Goal: Task Accomplishment & Management: Manage account settings

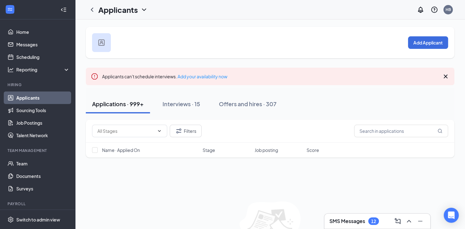
click at [33, 96] on link "Applicants" at bounding box center [42, 97] width 53 height 13
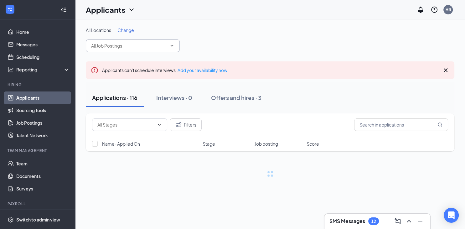
click at [145, 48] on input "text" at bounding box center [129, 45] width 76 height 7
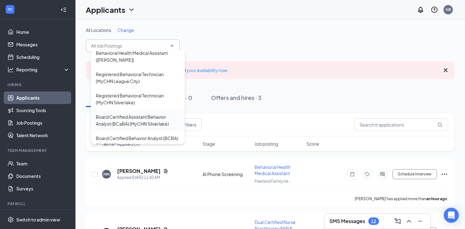
scroll to position [183, 0]
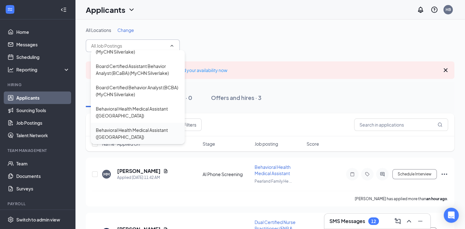
click at [125, 135] on div "Behavioral Health Medical Assistant ([GEOGRAPHIC_DATA])" at bounding box center [138, 133] width 84 height 14
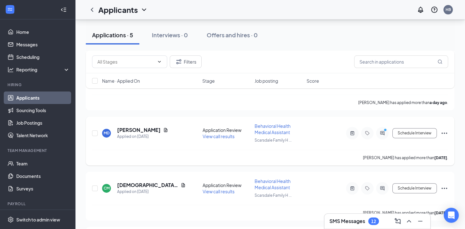
scroll to position [218, 0]
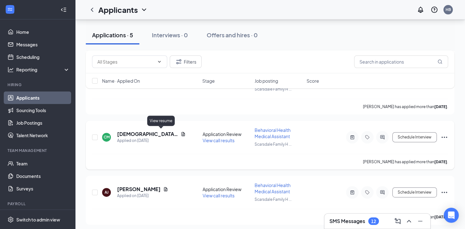
click at [180, 131] on icon "Document" at bounding box center [182, 133] width 5 height 5
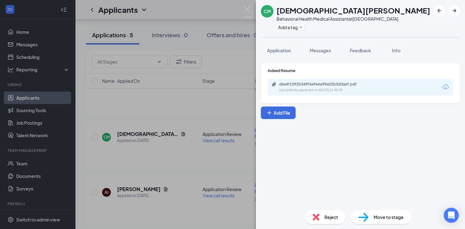
click at [445, 85] on icon "Download" at bounding box center [445, 87] width 8 height 8
click at [243, 10] on div "CM [PERSON_NAME] Behavioral Health Medical Assistant at [GEOGRAPHIC_DATA] Add a…" at bounding box center [232, 114] width 465 height 229
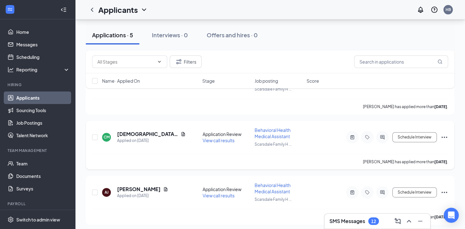
click at [445, 135] on icon "Ellipses" at bounding box center [444, 137] width 8 height 8
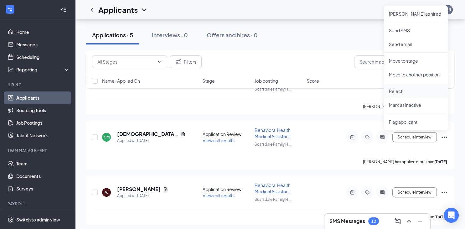
click at [402, 91] on p "Reject" at bounding box center [415, 91] width 54 height 6
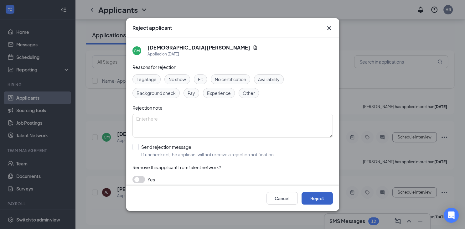
click at [320, 195] on button "Reject" at bounding box center [316, 198] width 31 height 13
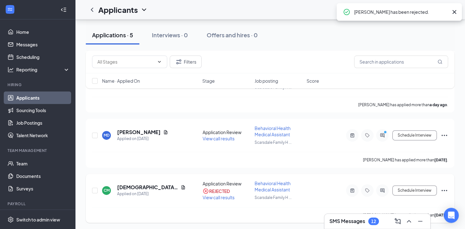
scroll to position [152, 0]
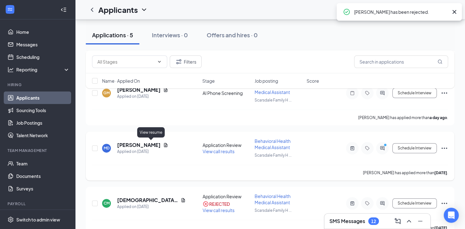
click at [163, 142] on icon "Document" at bounding box center [165, 144] width 5 height 5
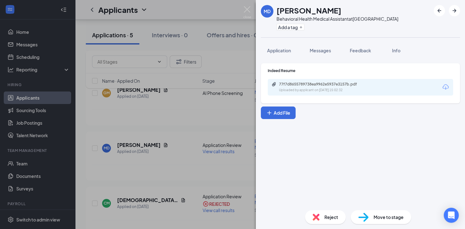
click at [445, 87] on icon "Download" at bounding box center [445, 87] width 8 height 8
click at [249, 12] on img at bounding box center [247, 12] width 8 height 12
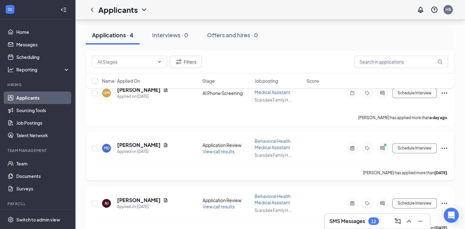
click at [444, 147] on icon "Ellipses" at bounding box center [444, 147] width 6 height 1
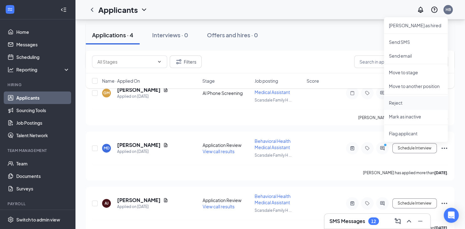
click at [402, 101] on p "Reject" at bounding box center [415, 102] width 54 height 6
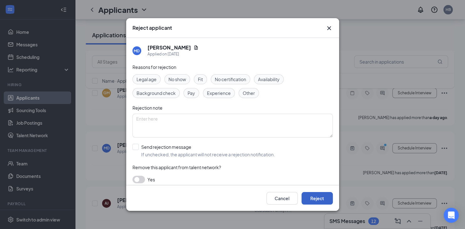
click at [308, 195] on button "Reject" at bounding box center [316, 198] width 31 height 13
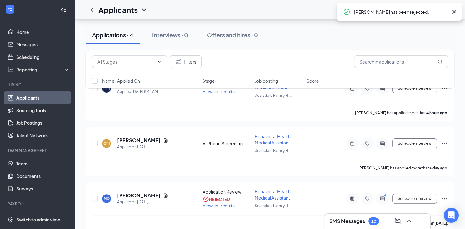
scroll to position [86, 0]
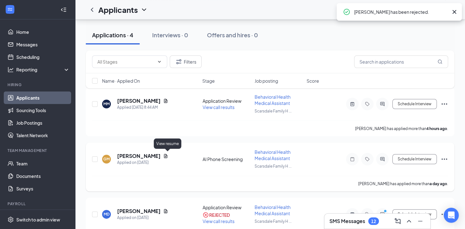
click at [166, 154] on icon "Document" at bounding box center [165, 156] width 3 height 4
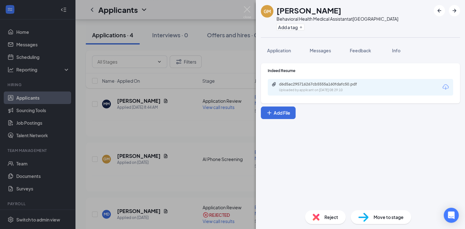
click at [446, 84] on icon "Download" at bounding box center [445, 86] width 6 height 5
click at [247, 9] on img at bounding box center [247, 12] width 8 height 12
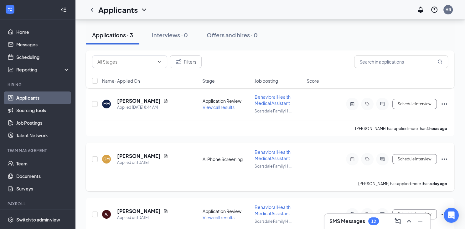
click at [442, 157] on icon "Ellipses" at bounding box center [444, 159] width 8 height 8
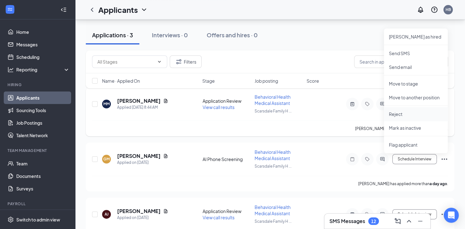
click at [399, 114] on p "Reject" at bounding box center [415, 114] width 54 height 6
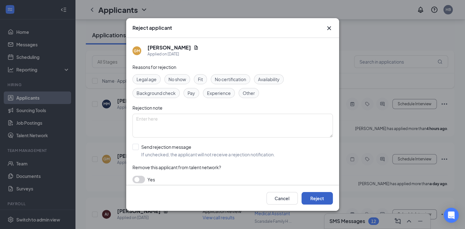
click at [311, 195] on button "Reject" at bounding box center [316, 198] width 31 height 13
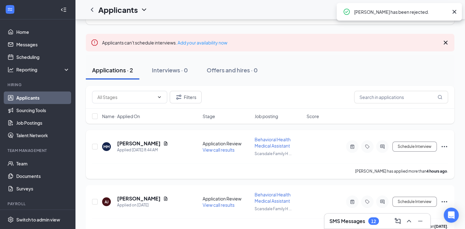
scroll to position [55, 0]
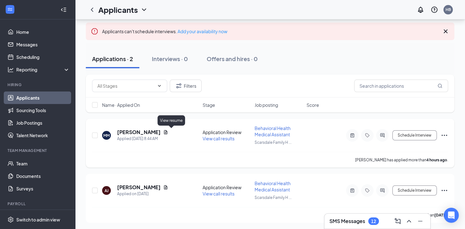
click at [168, 132] on icon "Document" at bounding box center [165, 131] width 5 height 5
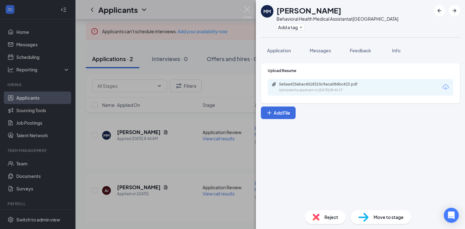
click at [445, 87] on icon "Download" at bounding box center [445, 87] width 8 height 8
click at [246, 11] on img at bounding box center [247, 12] width 8 height 12
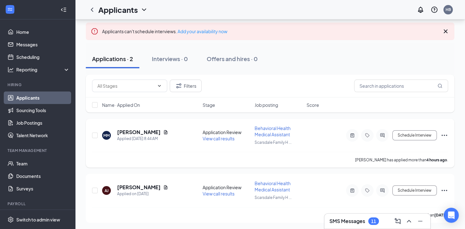
click at [445, 135] on icon "Ellipses" at bounding box center [444, 135] width 8 height 8
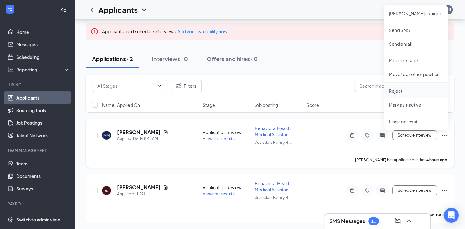
click at [400, 95] on li "Reject" at bounding box center [415, 91] width 64 height 14
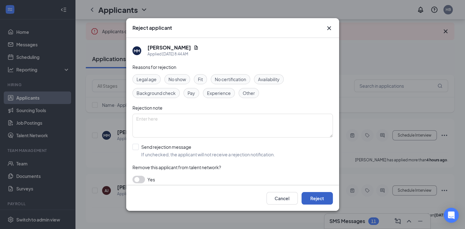
click at [316, 195] on button "Reject" at bounding box center [316, 198] width 31 height 13
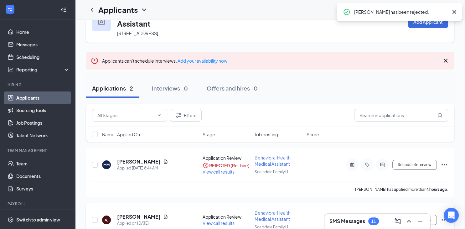
scroll to position [55, 0]
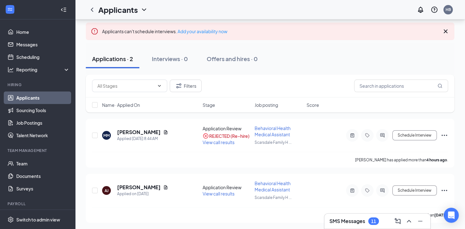
drag, startPoint x: 24, startPoint y: 95, endPoint x: 30, endPoint y: 95, distance: 6.6
click at [24, 95] on link "Applicants" at bounding box center [42, 97] width 53 height 13
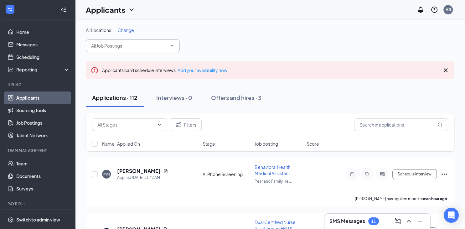
click at [143, 44] on input "text" at bounding box center [129, 45] width 76 height 7
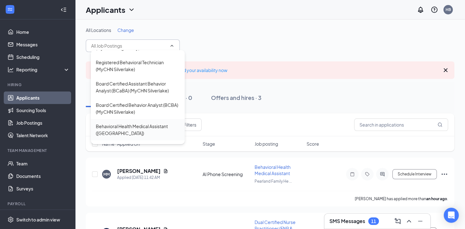
scroll to position [183, 0]
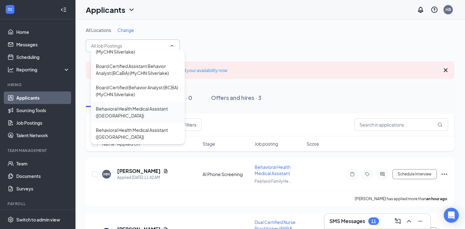
click at [136, 113] on div "Behavioral Health Medical Assistant ([GEOGRAPHIC_DATA])" at bounding box center [138, 112] width 84 height 14
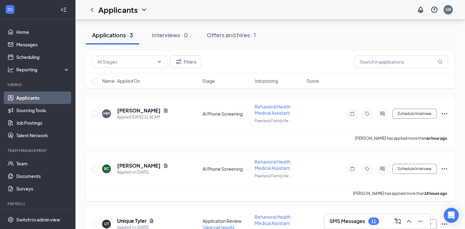
scroll to position [76, 0]
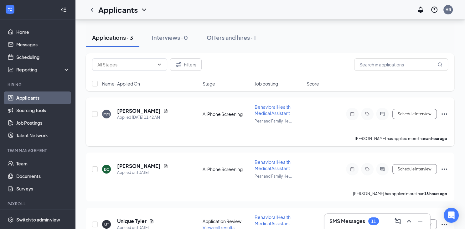
click at [445, 113] on icon "Ellipses" at bounding box center [444, 114] width 8 height 8
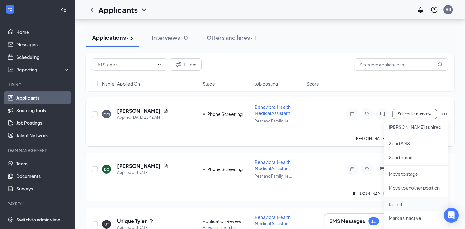
click at [401, 204] on p "Reject" at bounding box center [415, 204] width 54 height 6
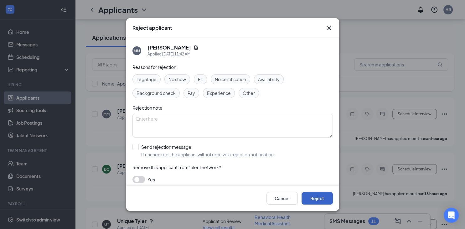
click at [322, 196] on button "Reject" at bounding box center [316, 198] width 31 height 13
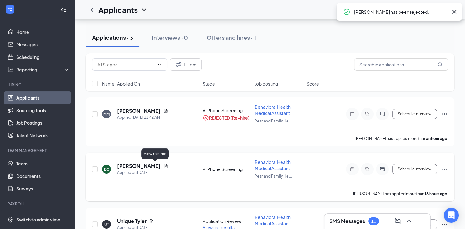
click at [163, 165] on icon "Document" at bounding box center [165, 165] width 5 height 5
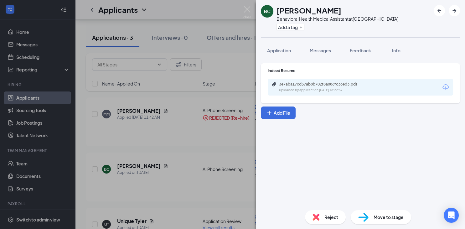
click at [444, 87] on icon "Download" at bounding box center [445, 87] width 8 height 8
click at [246, 6] on div "BC [PERSON_NAME] Behavioral Health Medical Assistant at [GEOGRAPHIC_DATA] Add a…" at bounding box center [232, 114] width 465 height 229
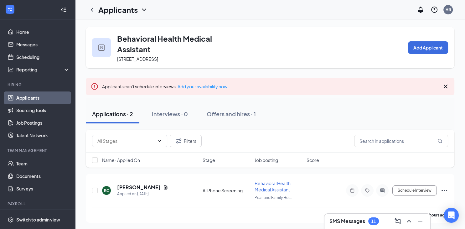
scroll to position [55, 0]
